Goal: Entertainment & Leisure: Browse casually

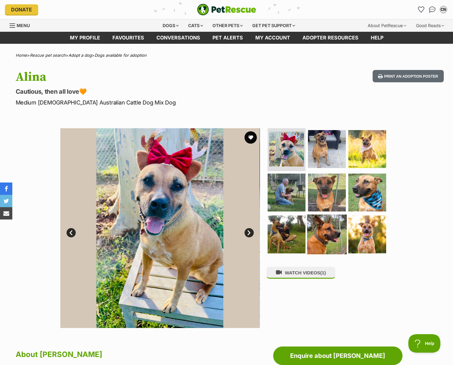
drag, startPoint x: 322, startPoint y: 235, endPoint x: 331, endPoint y: 232, distance: 9.2
click at [322, 234] on img at bounding box center [327, 234] width 40 height 40
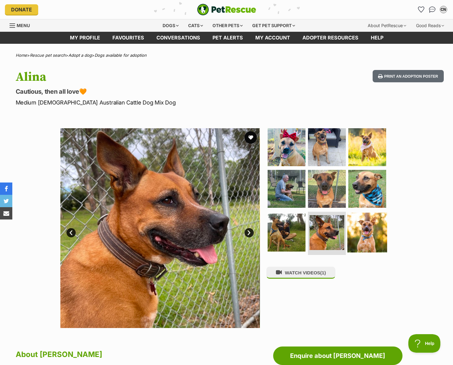
click at [354, 235] on img at bounding box center [367, 232] width 40 height 40
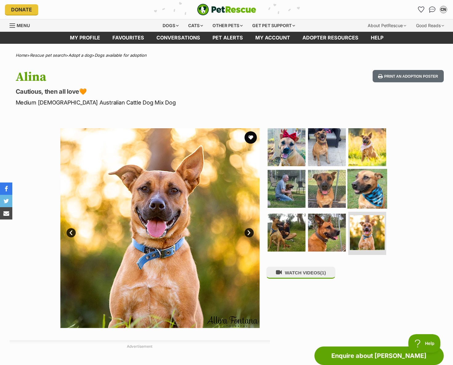
click at [363, 200] on img at bounding box center [367, 189] width 40 height 40
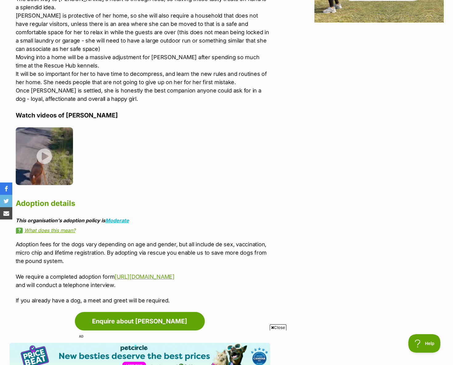
scroll to position [985, 0]
